Goal: Find specific page/section: Find specific page/section

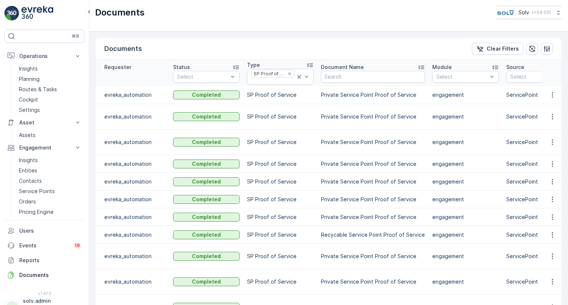
scroll to position [0, 220]
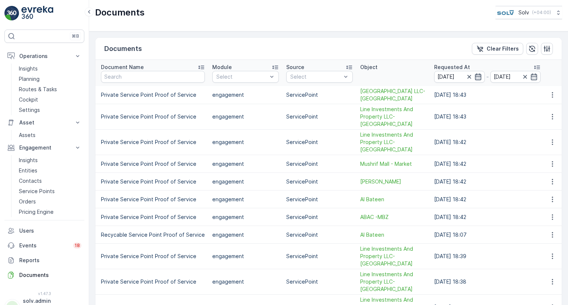
click at [474, 78] on icon "button" at bounding box center [477, 76] width 7 height 7
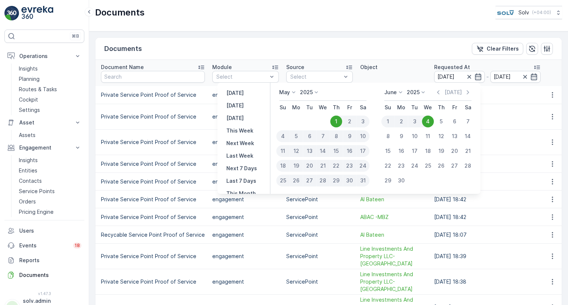
drag, startPoint x: 291, startPoint y: 88, endPoint x: 291, endPoint y: 94, distance: 5.9
click at [291, 94] on div "May 2025 Su Mo Tu We Th Fr Sa 1 2 3 4 5 6 7 8 9 10 11 12 13 14 15 16 17 18 19 2…" at bounding box center [375, 138] width 210 height 111
click at [291, 94] on icon at bounding box center [293, 92] width 7 height 7
click at [302, 160] on li "July" at bounding box center [297, 162] width 37 height 10
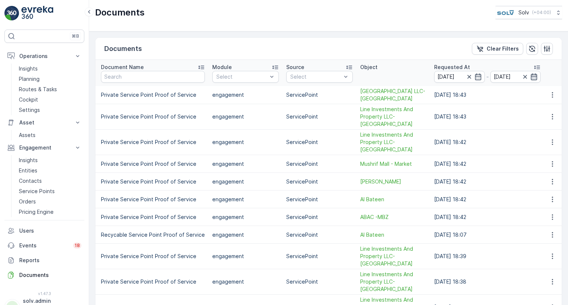
click at [532, 79] on icon "button" at bounding box center [534, 76] width 6 height 7
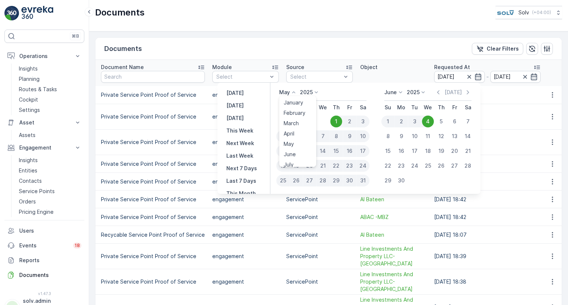
click at [291, 91] on icon at bounding box center [293, 92] width 7 height 7
click at [294, 159] on div "July" at bounding box center [289, 162] width 16 height 10
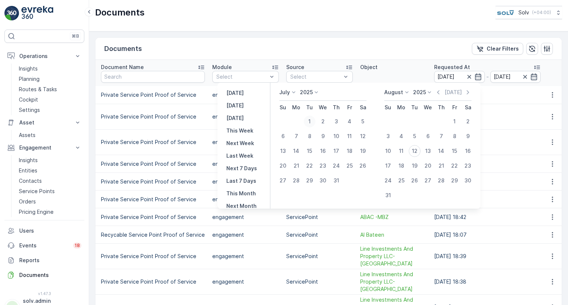
click at [308, 120] on div "1" at bounding box center [310, 122] width 12 height 12
type input "01.07.2025"
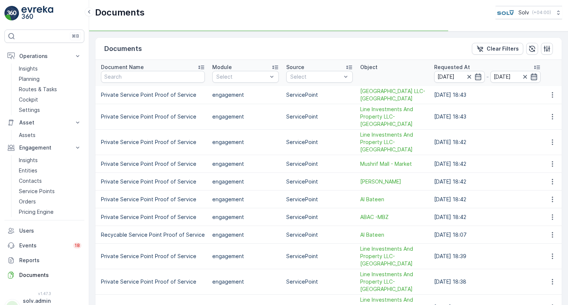
click at [531, 75] on icon "button" at bounding box center [534, 76] width 6 height 7
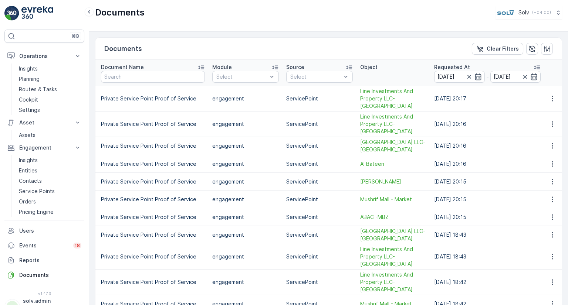
click at [531, 75] on icon "button" at bounding box center [534, 76] width 6 height 7
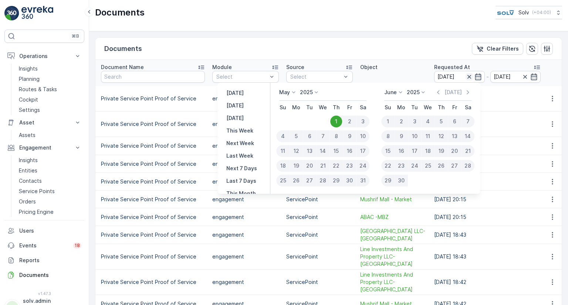
click at [467, 77] on icon "button" at bounding box center [469, 77] width 4 height 4
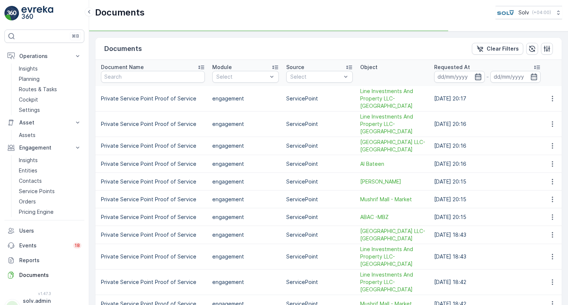
click at [474, 75] on icon "button" at bounding box center [477, 76] width 7 height 7
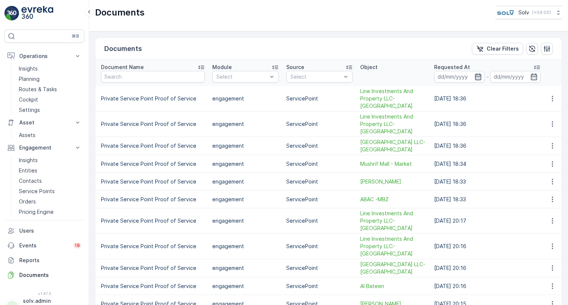
click at [475, 74] on icon "button" at bounding box center [478, 76] width 6 height 7
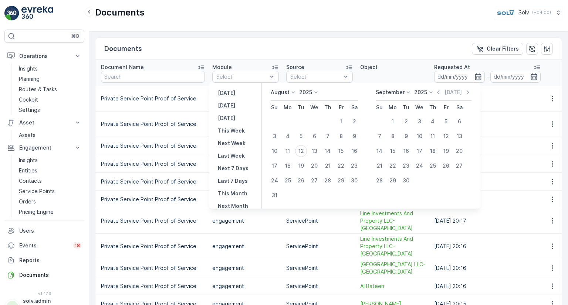
click at [284, 94] on p "August" at bounding box center [280, 92] width 19 height 7
click at [293, 162] on li "July" at bounding box center [289, 162] width 37 height 10
click at [283, 89] on p "August" at bounding box center [280, 92] width 19 height 7
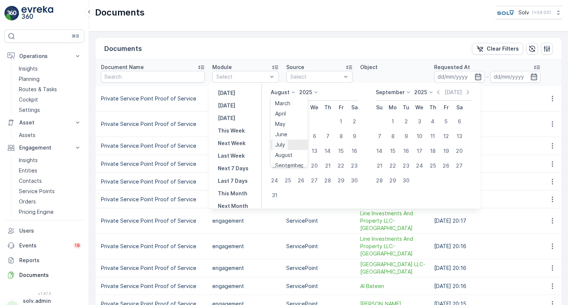
click at [288, 144] on div "July" at bounding box center [280, 145] width 16 height 10
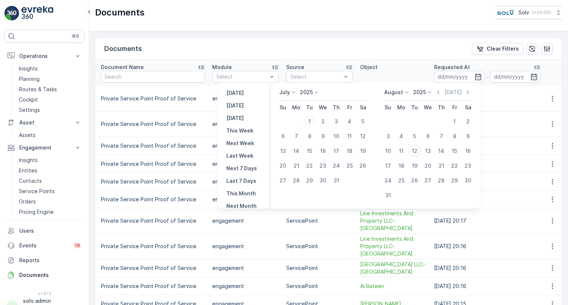
click at [311, 121] on div "1" at bounding box center [310, 122] width 12 height 12
type input "01.07.2025"
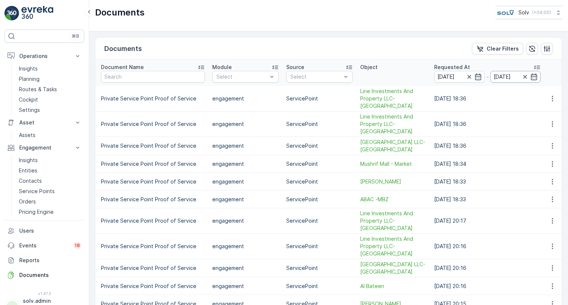
click at [514, 77] on input "01.07.2025" at bounding box center [515, 77] width 51 height 12
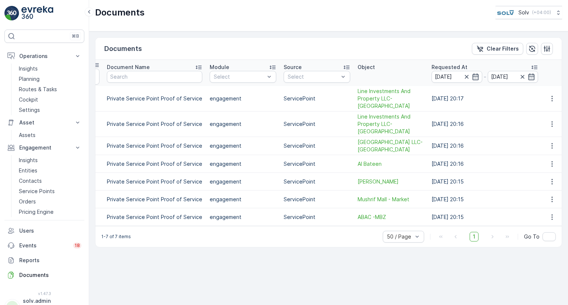
scroll to position [0, 210]
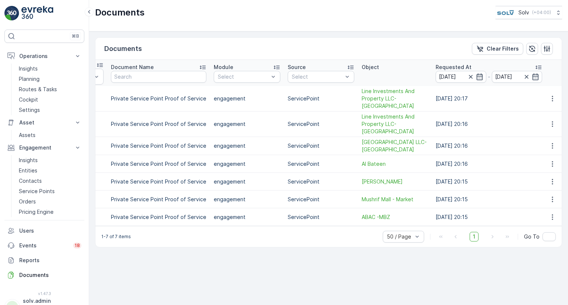
click at [533, 77] on icon "button" at bounding box center [536, 76] width 6 height 7
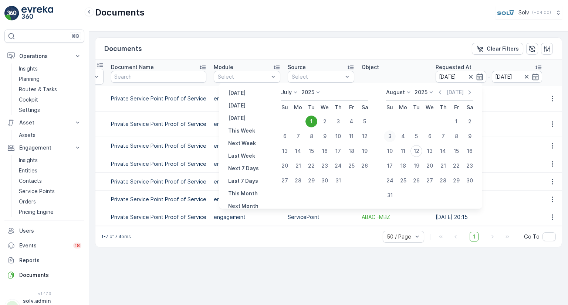
click at [389, 138] on div "3" at bounding box center [390, 137] width 12 height 12
type input "03.08.2025"
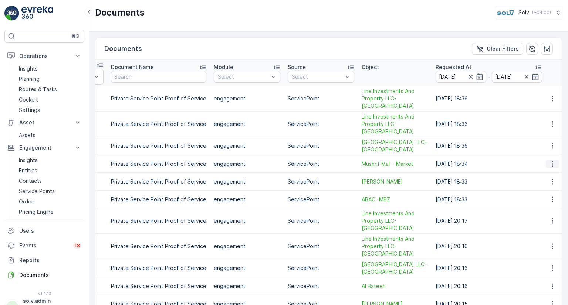
click at [550, 161] on icon "button" at bounding box center [552, 164] width 7 height 7
click at [537, 170] on span "See Details" at bounding box center [550, 166] width 28 height 7
click at [43, 174] on link "Entities" at bounding box center [50, 171] width 68 height 10
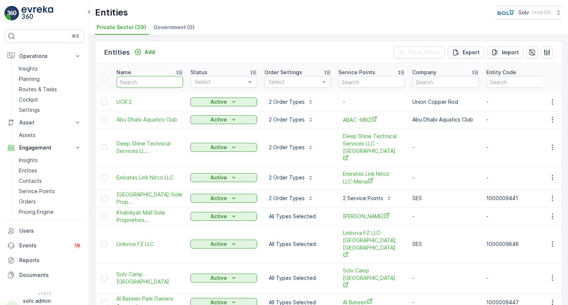
click at [145, 79] on input "text" at bounding box center [149, 82] width 67 height 12
type input "line"
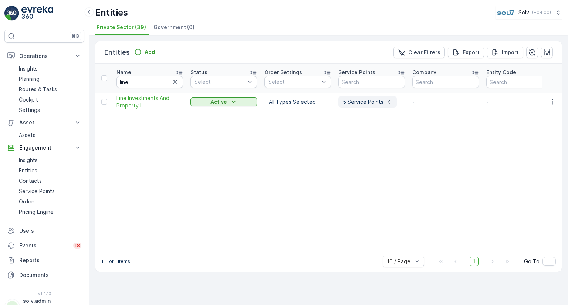
click at [374, 101] on p "5 Service Points" at bounding box center [363, 101] width 41 height 7
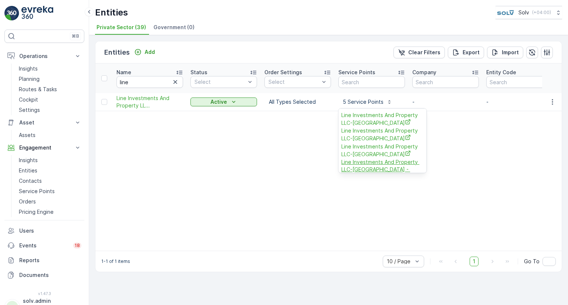
click at [365, 169] on span "Line Investments And Property LLC-[GEOGRAPHIC_DATA] - Market" at bounding box center [382, 170] width 82 height 23
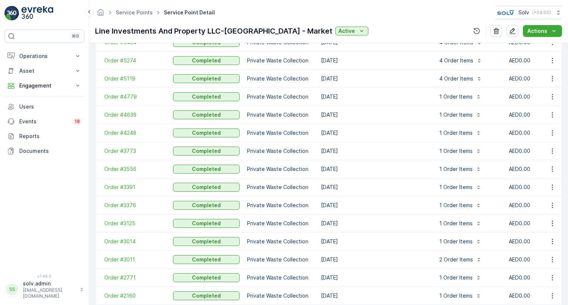
scroll to position [510, 0]
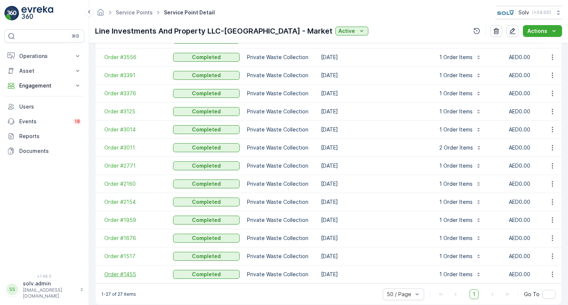
click at [121, 271] on span "Order #1455" at bounding box center [134, 274] width 61 height 7
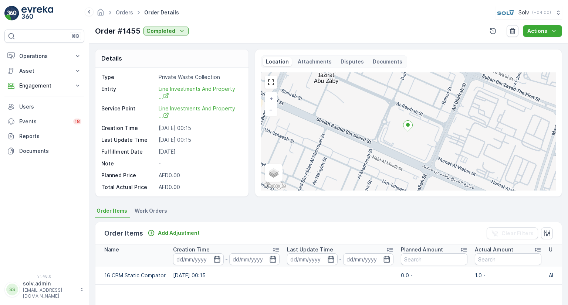
click at [385, 60] on p "Documents" at bounding box center [388, 61] width 30 height 7
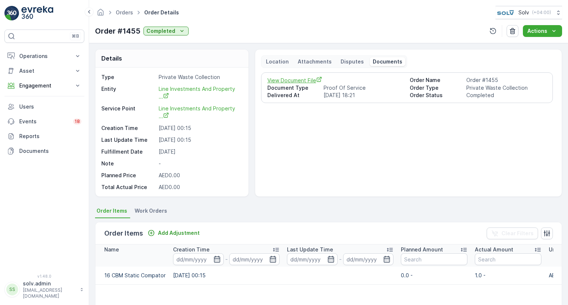
click at [291, 80] on span "View Document File" at bounding box center [335, 81] width 137 height 8
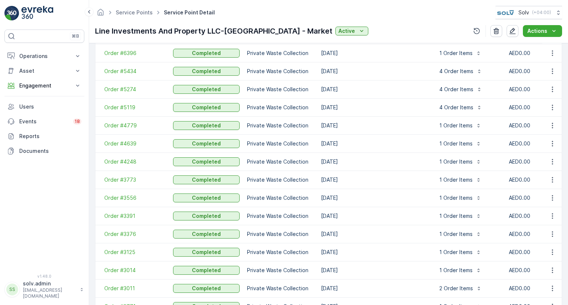
scroll to position [510, 0]
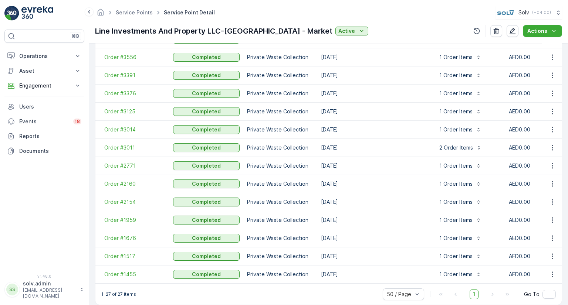
click at [119, 145] on span "Order #3011" at bounding box center [134, 147] width 61 height 7
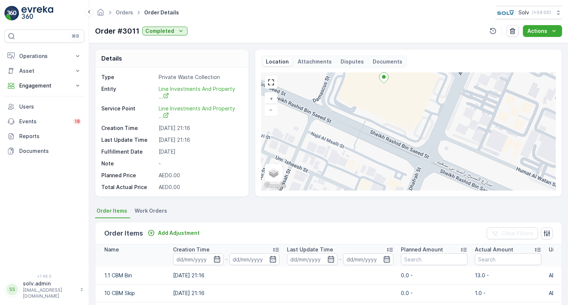
click at [390, 62] on p "Documents" at bounding box center [388, 61] width 30 height 7
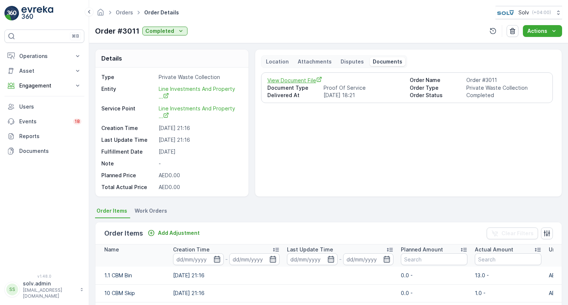
click at [298, 78] on span "View Document File" at bounding box center [335, 81] width 137 height 8
